Goal: Task Accomplishment & Management: Use online tool/utility

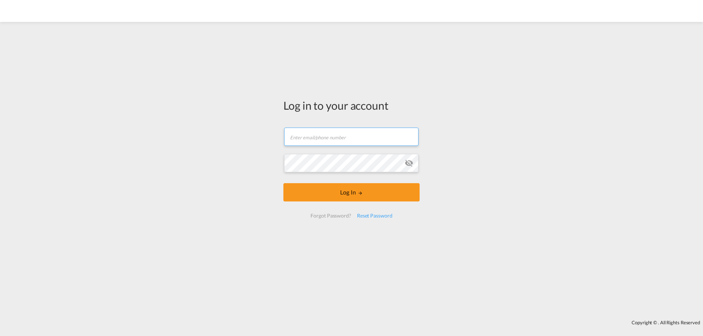
click at [339, 140] on input "text" at bounding box center [351, 137] width 134 height 18
type input "[PERSON_NAME][EMAIL_ADDRESS][DOMAIN_NAME]"
click at [283, 183] on button "Log In" at bounding box center [351, 192] width 136 height 18
click at [342, 143] on input "text" at bounding box center [351, 137] width 134 height 18
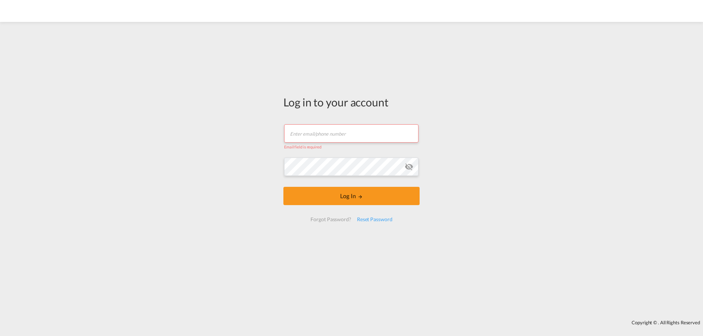
click at [321, 135] on input "text" at bounding box center [351, 133] width 134 height 18
click at [352, 128] on input "text" at bounding box center [351, 133] width 134 height 18
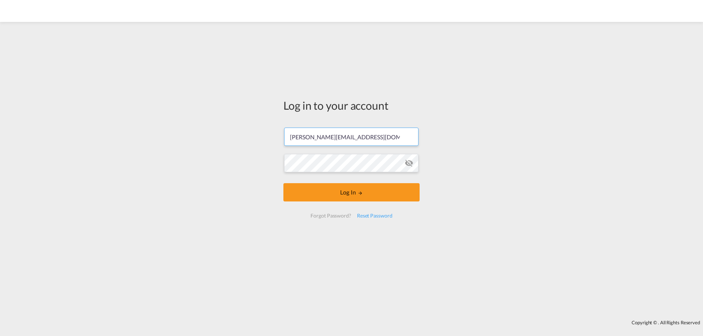
type input "[PERSON_NAME][EMAIL_ADDRESS][DOMAIN_NAME]"
click at [283, 183] on button "Log In" at bounding box center [351, 192] width 136 height 18
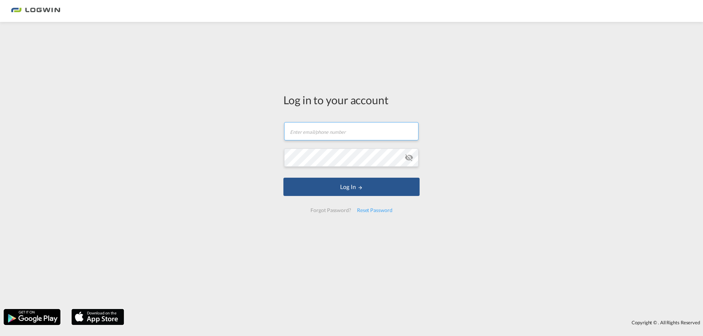
click at [350, 133] on input "text" at bounding box center [351, 131] width 134 height 18
type input "[PERSON_NAME][EMAIL_ADDRESS][DOMAIN_NAME]"
click at [283, 178] on button "Log In" at bounding box center [351, 187] width 136 height 18
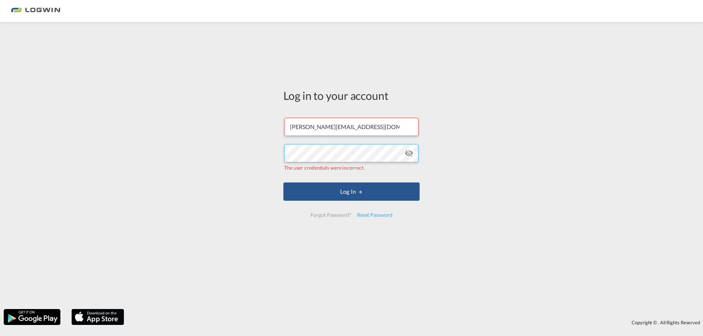
click at [237, 160] on div "Log in to your account florian.heuer@logwin-logistics.com The user credentials …" at bounding box center [351, 166] width 703 height 280
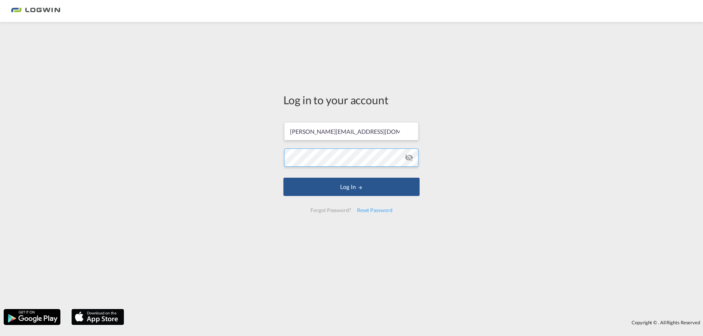
click at [283, 178] on button "Log In" at bounding box center [351, 187] width 136 height 18
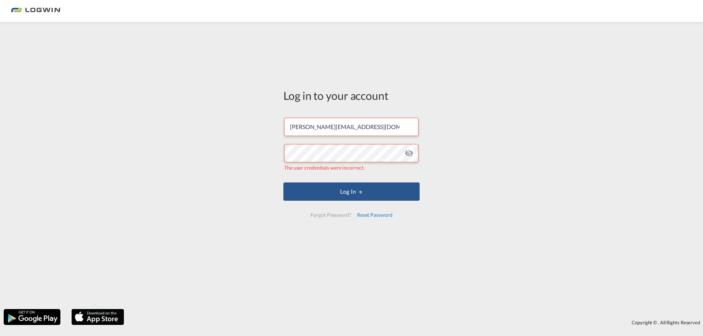
click at [376, 214] on div "Reset Password" at bounding box center [374, 215] width 41 height 13
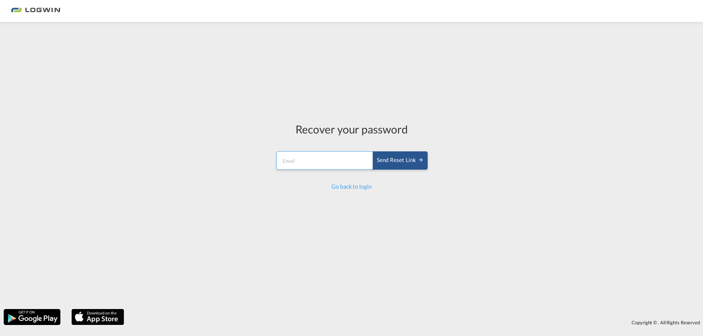
click at [354, 160] on input "email" at bounding box center [324, 161] width 97 height 18
type input "[PERSON_NAME][EMAIL_ADDRESS][DOMAIN_NAME]"
click at [373, 152] on button "Send reset link" at bounding box center [400, 161] width 55 height 18
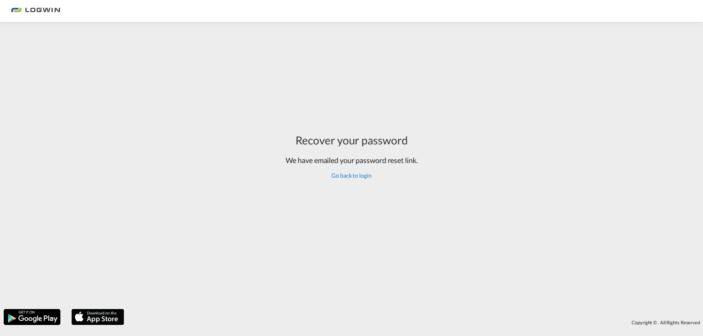
click at [350, 173] on link "Go back to login" at bounding box center [351, 175] width 40 height 7
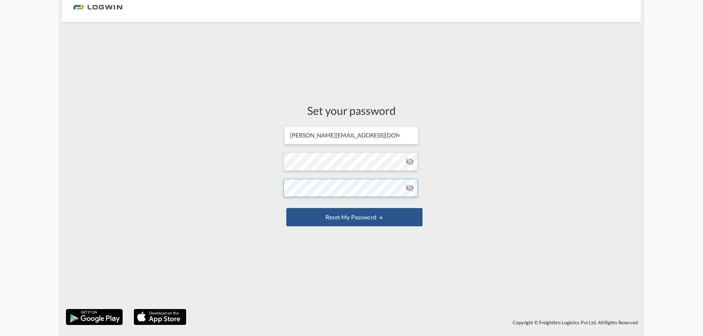
click at [286, 208] on button "Reset my password" at bounding box center [354, 217] width 136 height 18
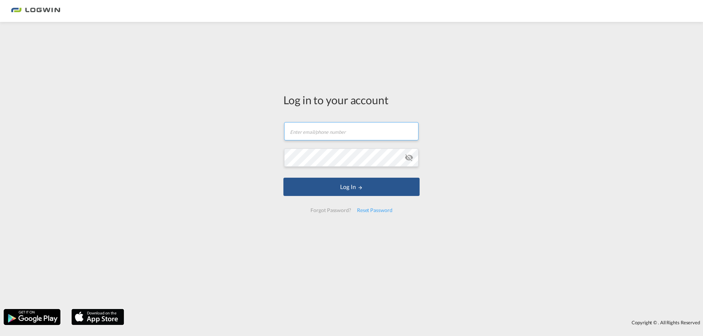
type input "[PERSON_NAME][EMAIL_ADDRESS][DOMAIN_NAME]"
click at [326, 183] on button "Log In" at bounding box center [351, 187] width 136 height 18
